Goal: Find specific page/section

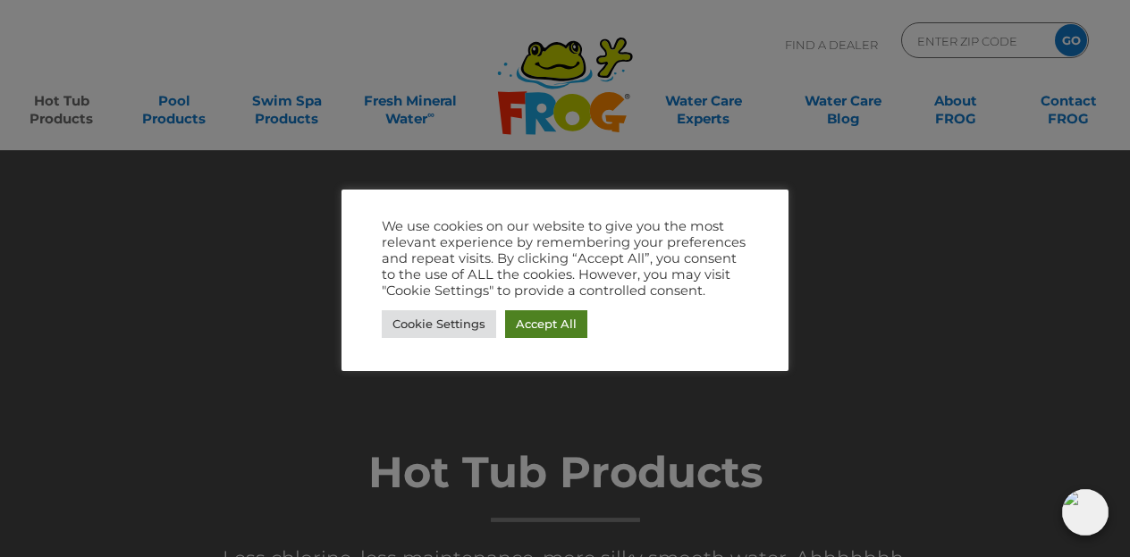
click at [561, 329] on link "Accept All" at bounding box center [546, 324] width 82 height 28
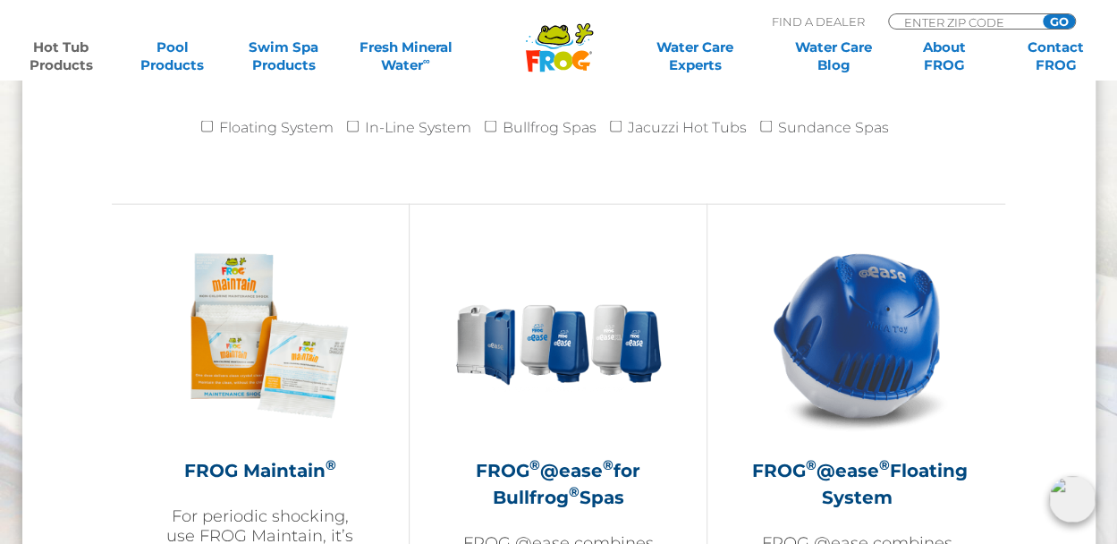
scroll to position [1890, 0]
click at [766, 126] on input "Sundance Spas" at bounding box center [766, 126] width 12 height 12
checkbox input "true"
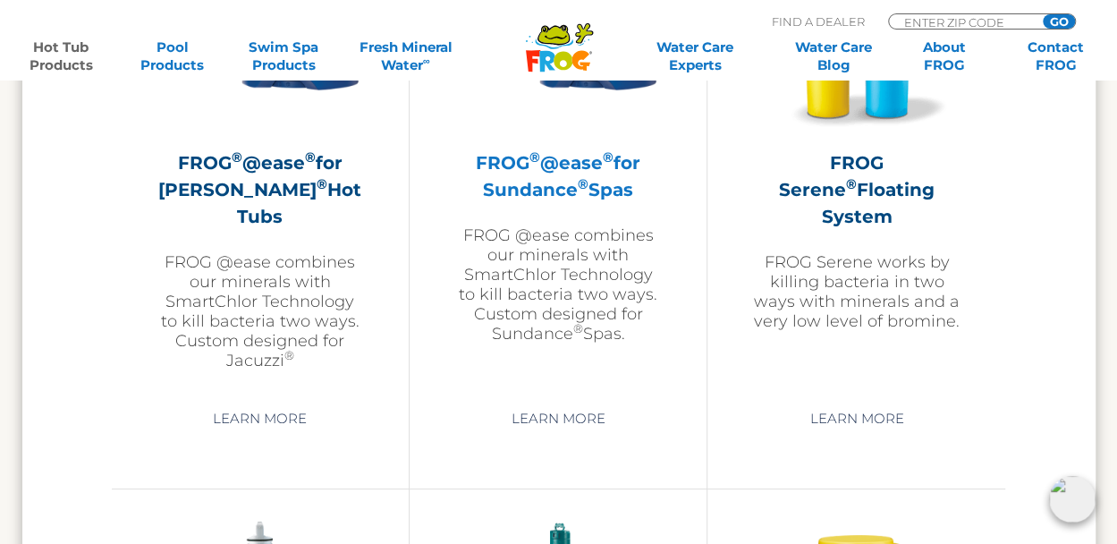
scroll to position [3361, 0]
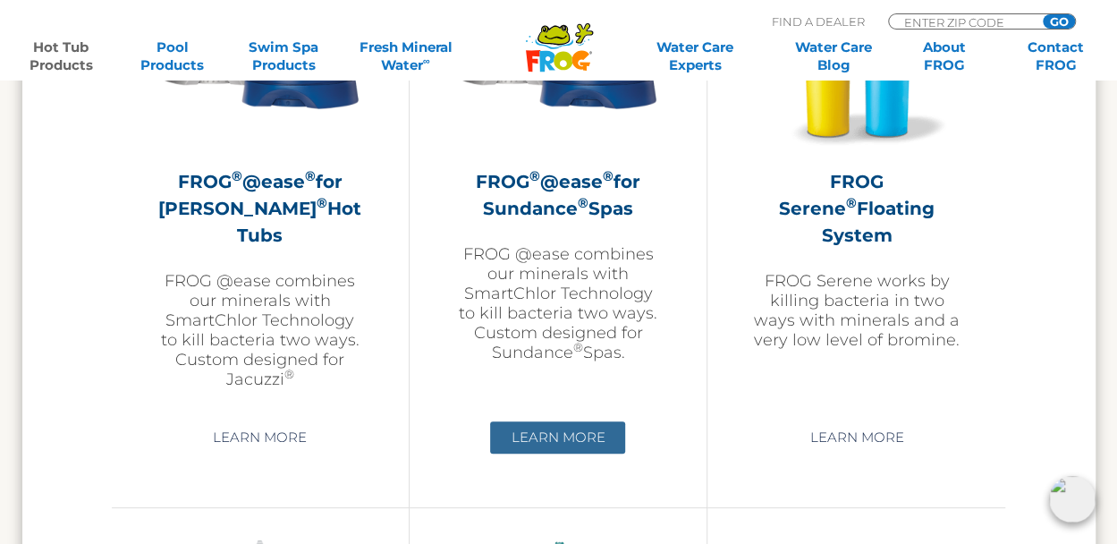
click at [565, 437] on link "Learn More" at bounding box center [557, 437] width 135 height 32
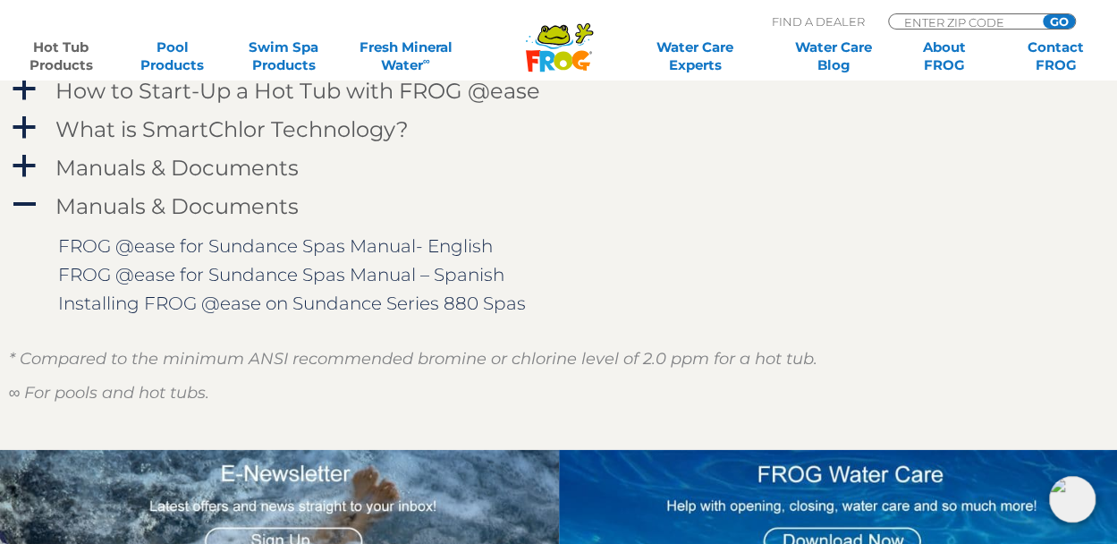
scroll to position [1874, 0]
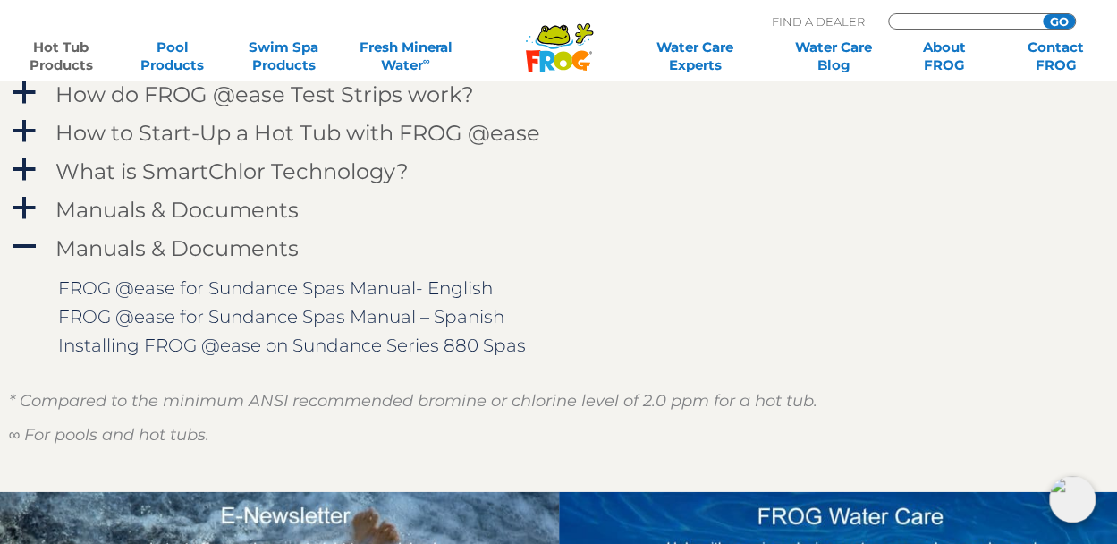
click at [917, 17] on input "Zip Code Form" at bounding box center [962, 21] width 121 height 15
type input "14580"
click at [1065, 23] on input "GO" at bounding box center [1058, 21] width 32 height 14
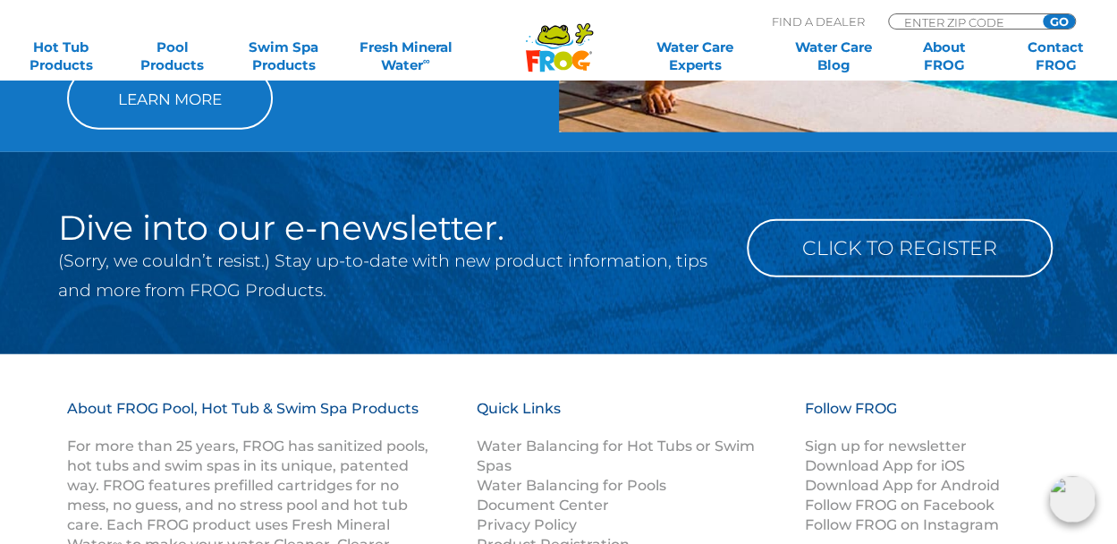
scroll to position [2169, 0]
